Goal: Book appointment/travel/reservation

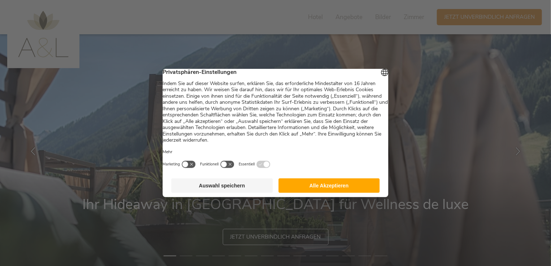
click at [331, 188] on button "Alle Akzeptieren" at bounding box center [328, 186] width 101 height 14
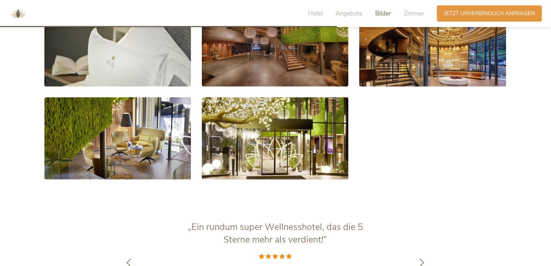
scroll to position [1444, 0]
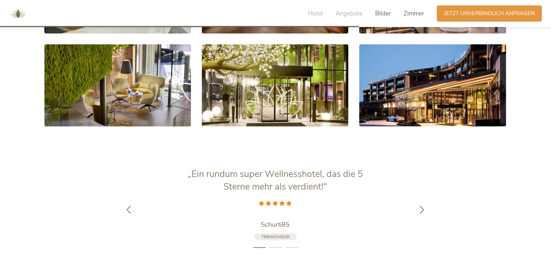
click at [415, 10] on span "Zimmer" at bounding box center [414, 13] width 21 height 8
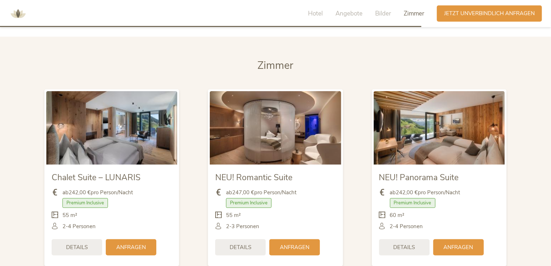
scroll to position [1695, 0]
click at [315, 13] on span "Hotel" at bounding box center [315, 13] width 15 height 8
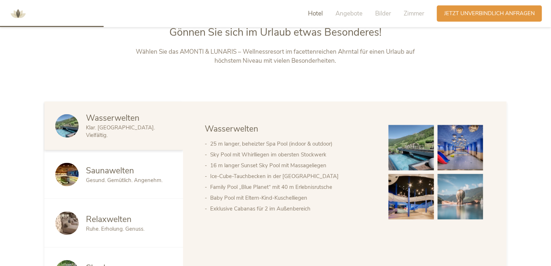
scroll to position [293, 0]
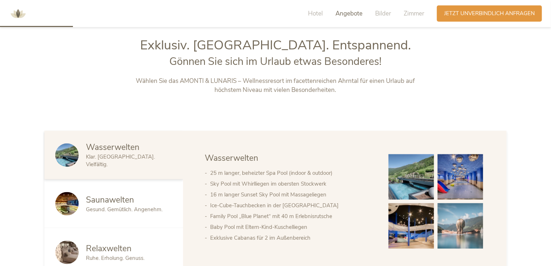
click at [356, 16] on span "Angebote" at bounding box center [348, 13] width 27 height 8
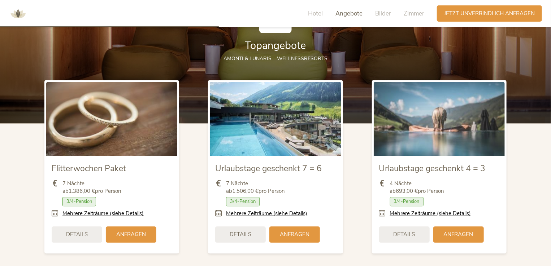
scroll to position [881, 0]
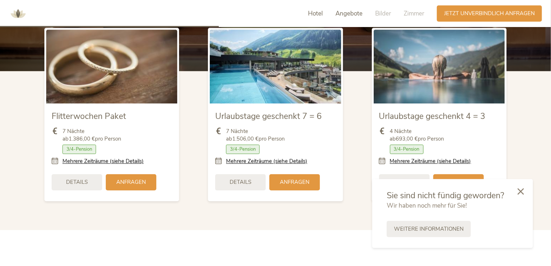
click at [312, 13] on span "Hotel" at bounding box center [315, 13] width 15 height 8
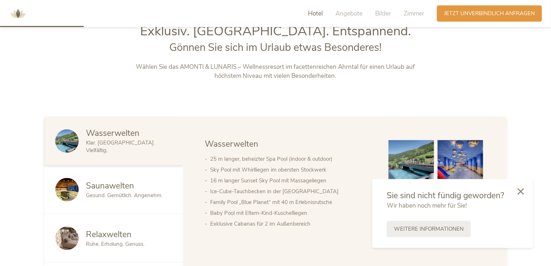
scroll to position [294, 0]
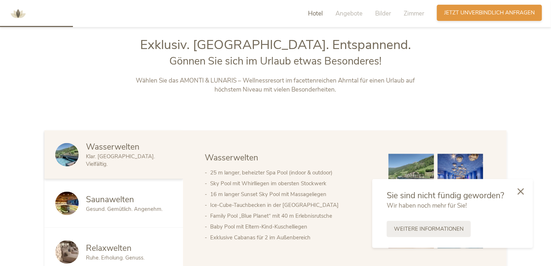
click at [479, 12] on span "Jetzt unverbindlich anfragen" at bounding box center [489, 13] width 91 height 8
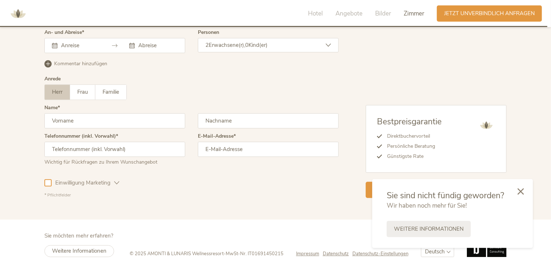
scroll to position [2216, 0]
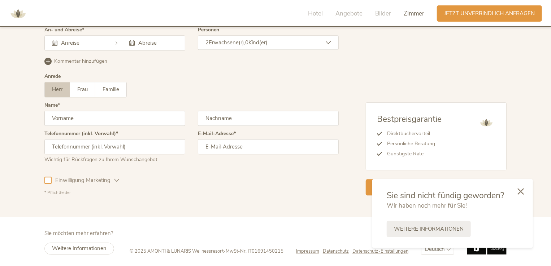
click at [522, 191] on icon at bounding box center [520, 191] width 6 height 6
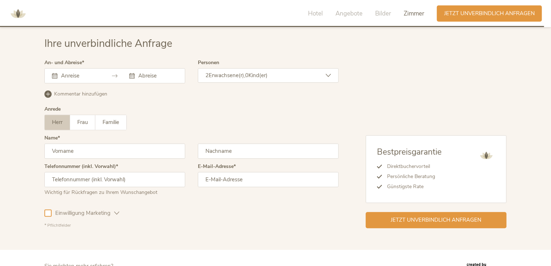
scroll to position [2180, 0]
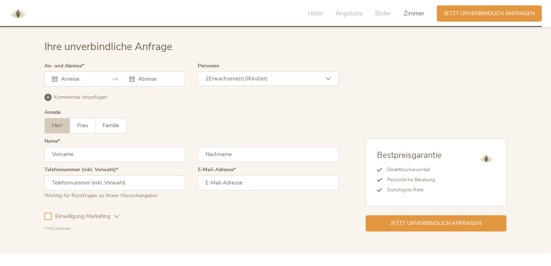
click at [82, 75] on input "text" at bounding box center [79, 78] width 41 height 7
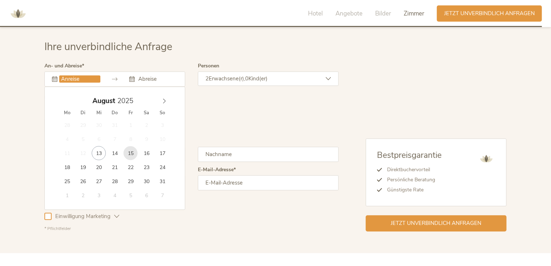
type input "15.08.2025"
type input "17.08.2025"
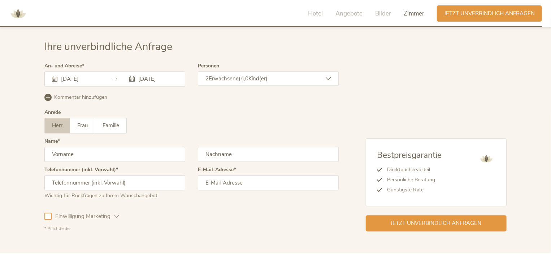
click at [267, 78] on span "Kind(er)" at bounding box center [257, 78] width 19 height 7
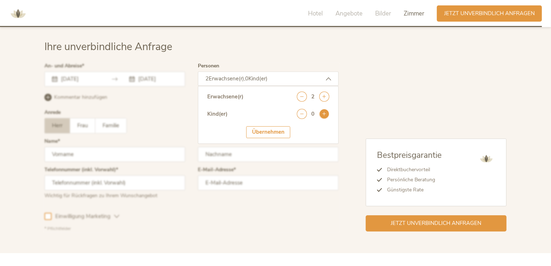
click at [324, 113] on icon at bounding box center [324, 114] width 10 height 10
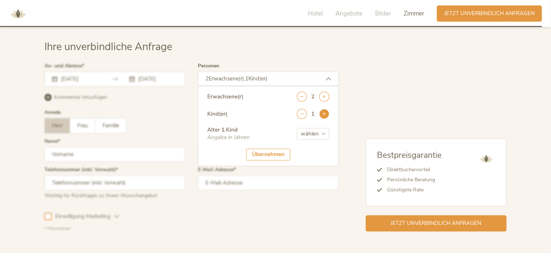
click at [324, 113] on icon at bounding box center [324, 114] width 10 height 10
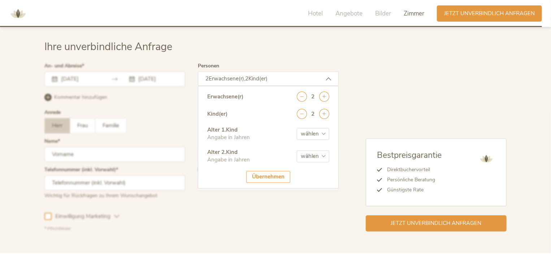
click at [322, 133] on select "wählen 0 1 2 3 4 5 6 7 8 9 10 11 12 13 14 15 16 17" at bounding box center [313, 134] width 32 height 12
select select "2"
click at [297, 128] on select "wählen 0 1 2 3 4 5 6 7 8 9 10 11 12 13 14 15 16 17" at bounding box center [313, 134] width 32 height 12
click at [318, 155] on select "wählen 0 1 2 3 4 5 6 7 8 9 10 11 12 13 14 15 16 17" at bounding box center [313, 157] width 32 height 12
select select "4"
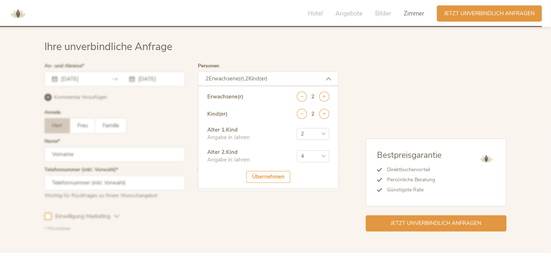
click at [297, 151] on select "wählen 0 1 2 3 4 5 6 7 8 9 10 11 12 13 14 15 16 17" at bounding box center [313, 157] width 32 height 12
click at [276, 176] on div "Übernehmen" at bounding box center [268, 177] width 44 height 12
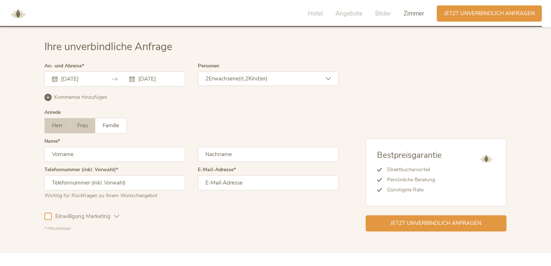
click at [83, 127] on span "Frau" at bounding box center [82, 125] width 10 height 7
click at [83, 150] on input "text" at bounding box center [114, 154] width 141 height 15
click at [97, 155] on input "text" at bounding box center [114, 154] width 141 height 15
type input "Fiona"
type input "Biechl"
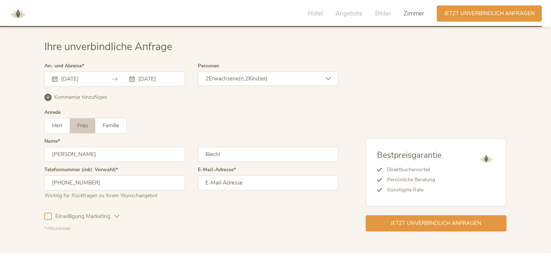
type input "+436642084456"
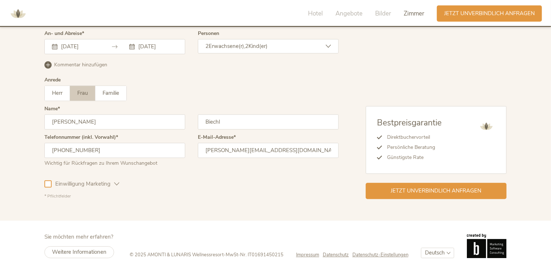
scroll to position [2216, 0]
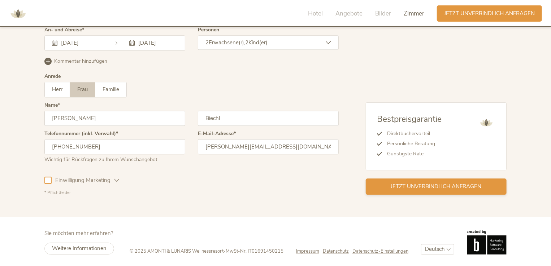
type input "fiona.biechl@outlook.com"
click at [399, 191] on div "Jetzt unverbindlich anfragen" at bounding box center [436, 187] width 141 height 16
